Goal: Use online tool/utility: Use online tool/utility

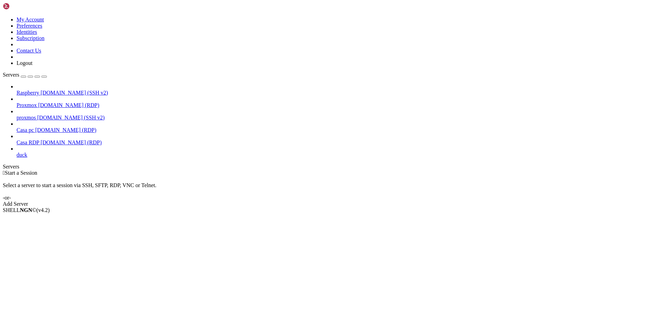
click at [27, 139] on span "Casa RDP" at bounding box center [28, 142] width 23 height 6
click at [28, 139] on span "Casa RDP" at bounding box center [28, 142] width 23 height 6
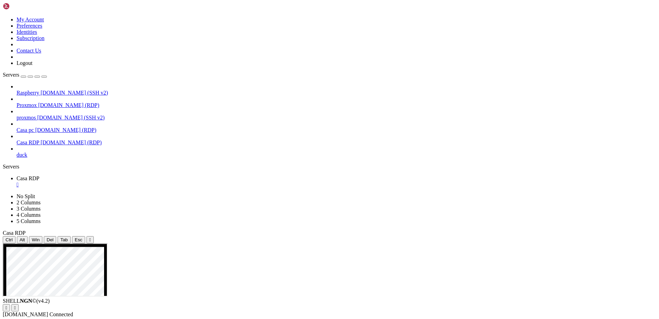
drag, startPoint x: 328, startPoint y: 446, endPoint x: 269, endPoint y: 444, distance: 59.0
